Goal: Information Seeking & Learning: Check status

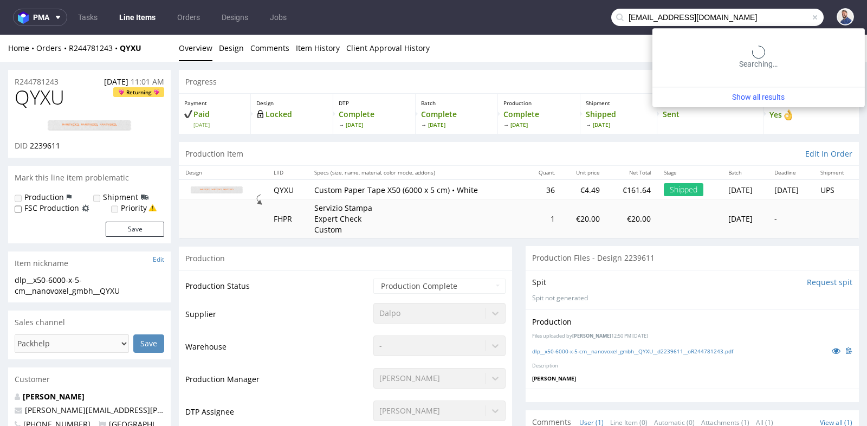
type input "fainssims12@gmail.com"
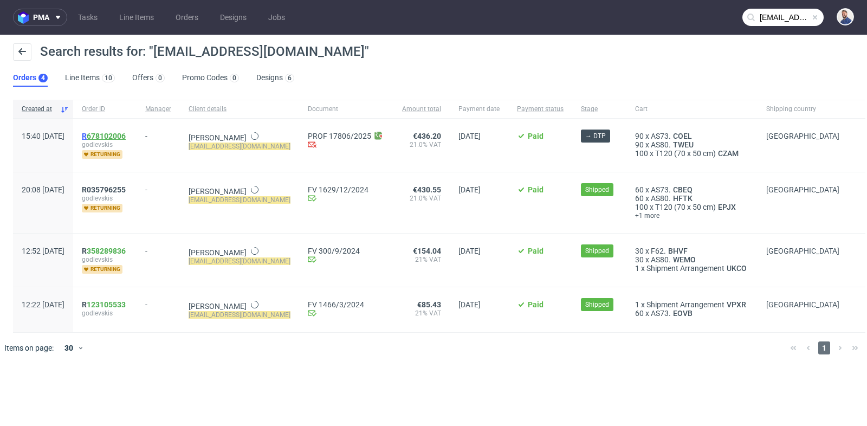
click at [126, 134] on link "678102006" at bounding box center [106, 136] width 39 height 9
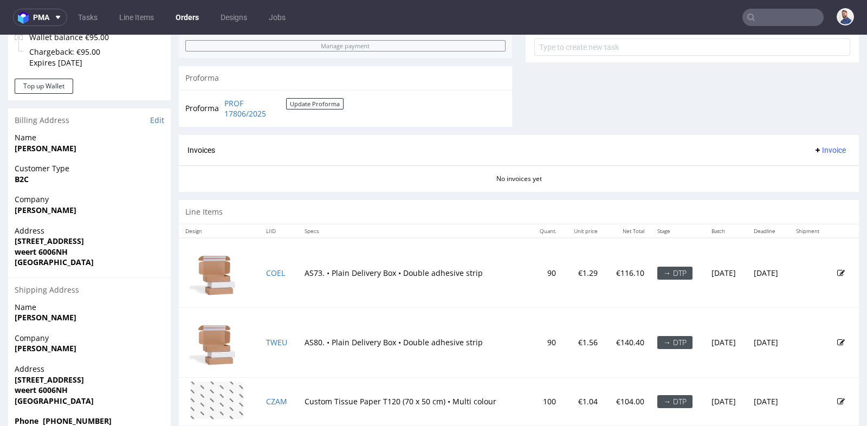
scroll to position [414, 0]
